Goal: Find specific page/section: Find specific page/section

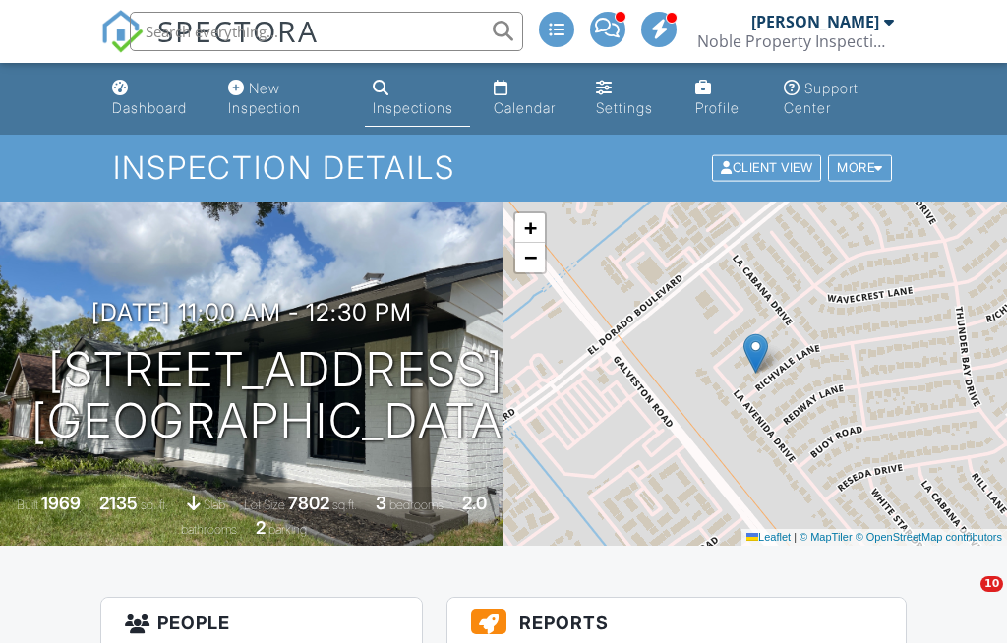
scroll to position [353, 0]
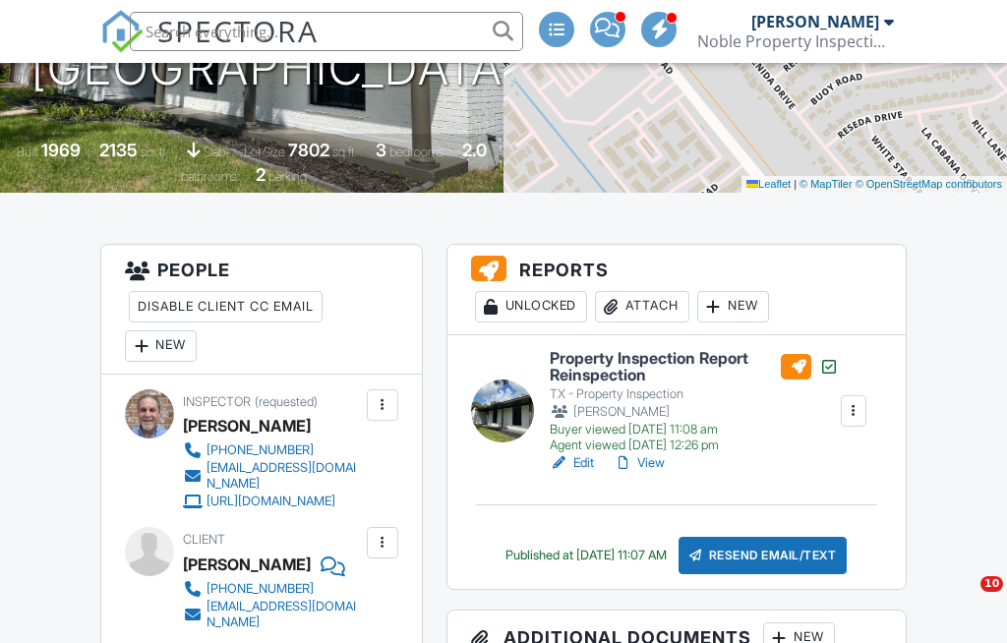
click at [649, 453] on link "View" at bounding box center [639, 463] width 51 height 20
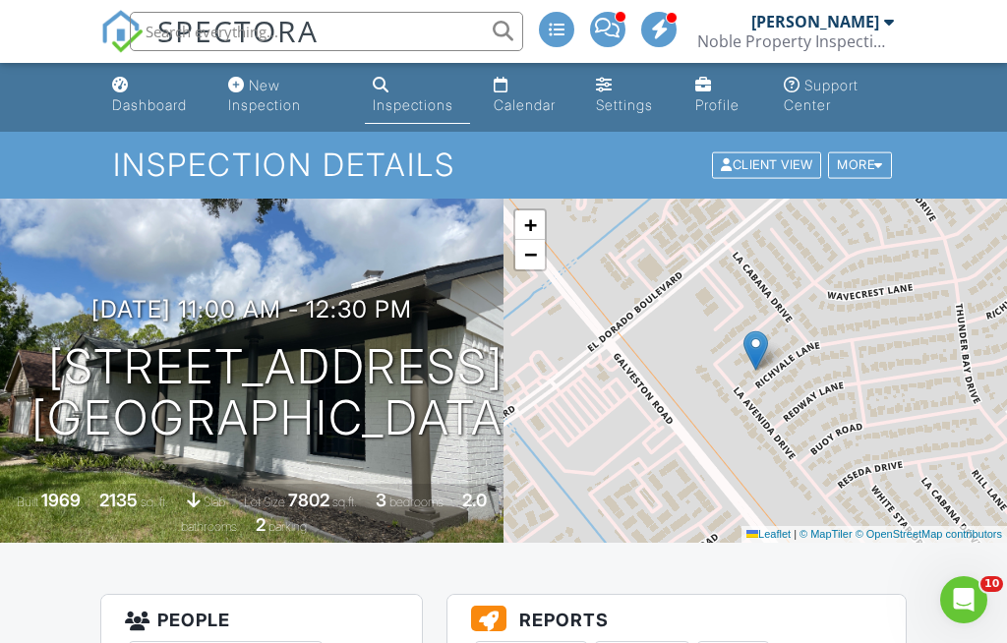
scroll to position [0, 0]
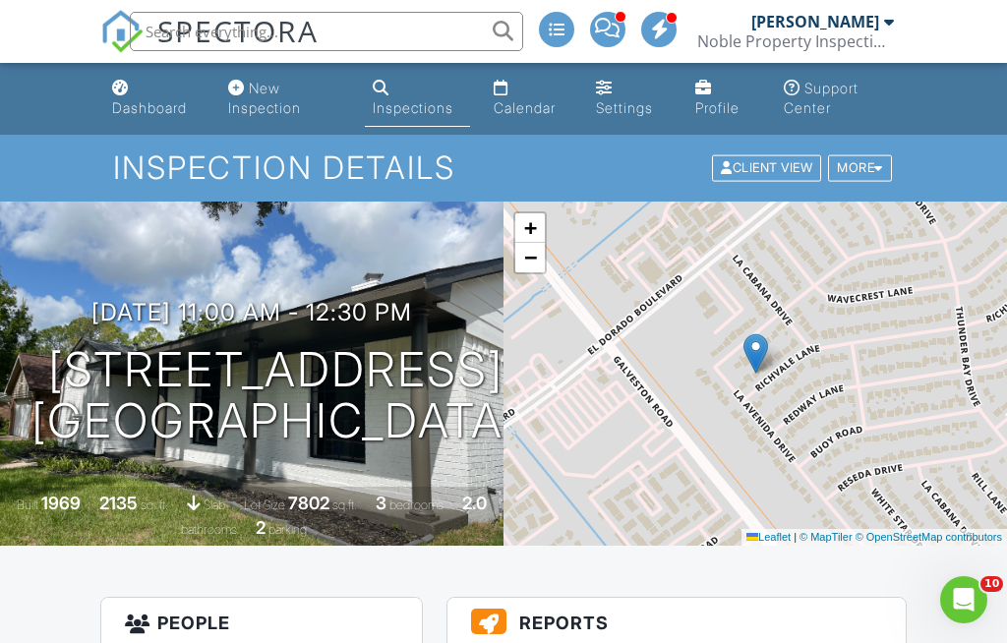
click at [162, 105] on div "Dashboard" at bounding box center [149, 107] width 75 height 17
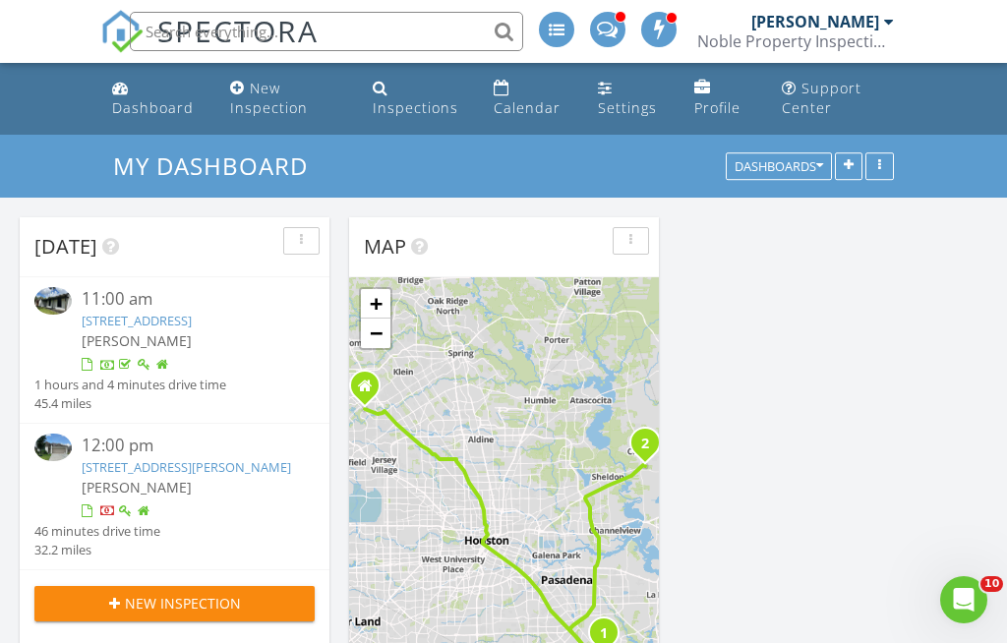
click at [55, 461] on img at bounding box center [52, 448] width 37 height 28
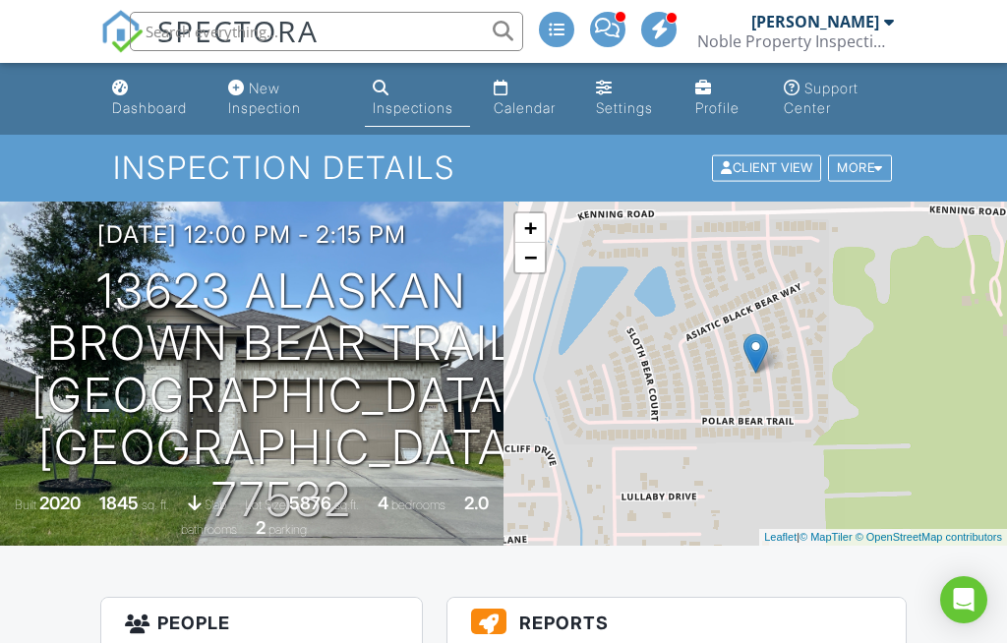
scroll to position [330, 0]
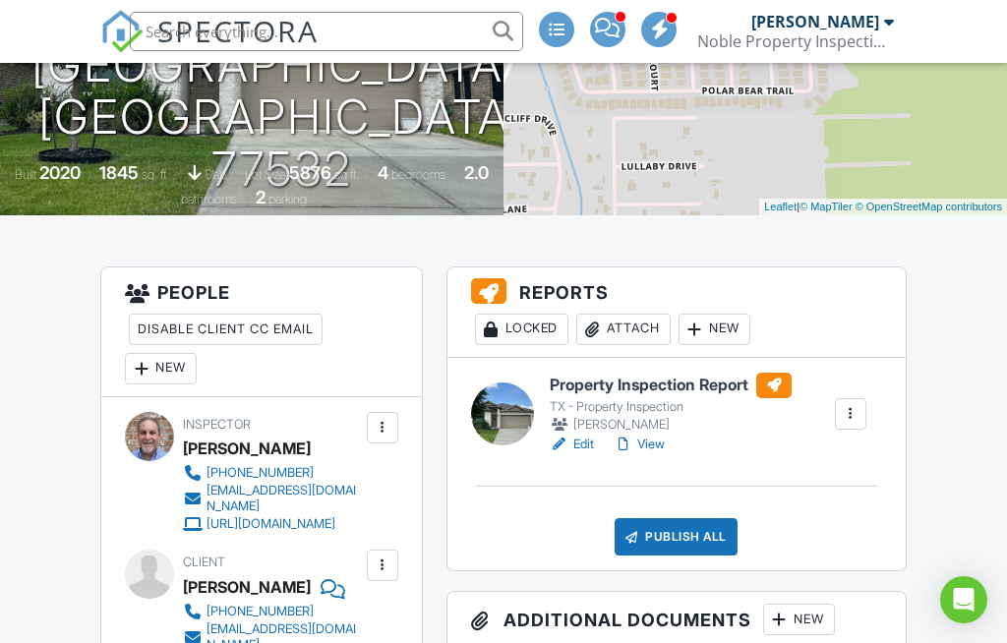
click at [644, 440] on link "View" at bounding box center [639, 445] width 51 height 20
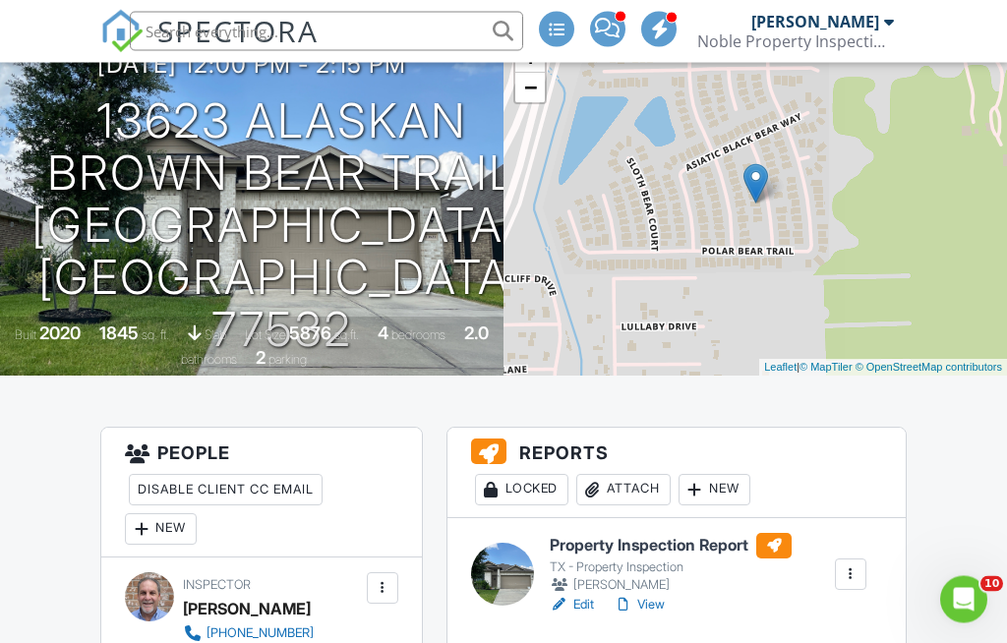
scroll to position [0, 0]
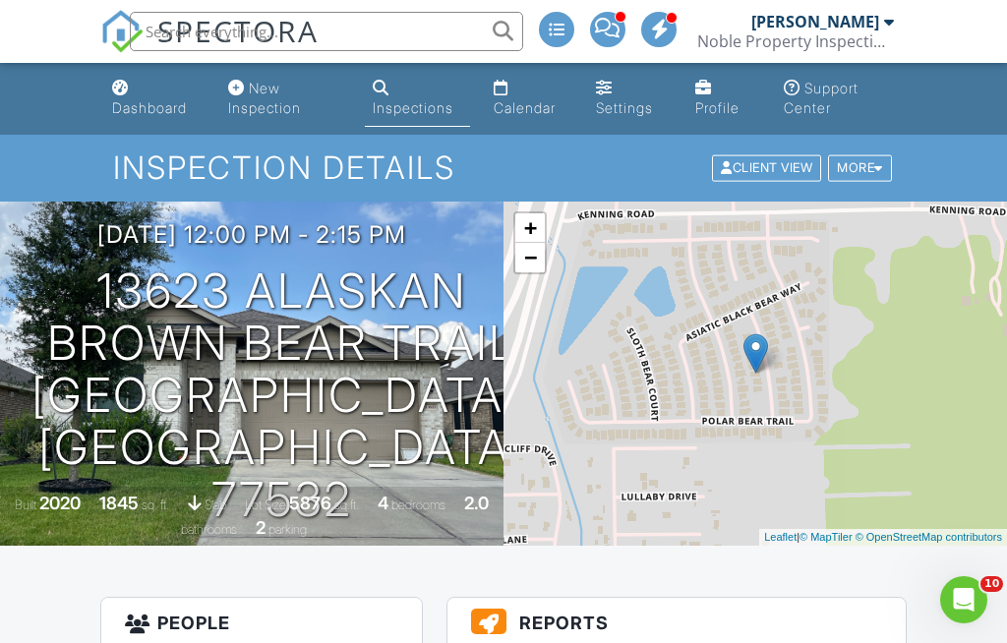
click at [150, 105] on div "Dashboard" at bounding box center [149, 107] width 75 height 17
